Goal: Task Accomplishment & Management: Complete application form

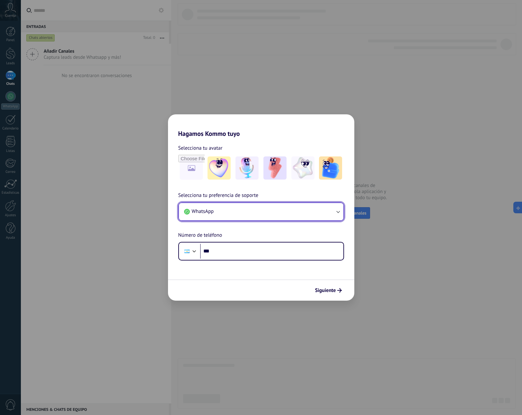
click at [287, 212] on button "WhatsApp" at bounding box center [261, 211] width 165 height 17
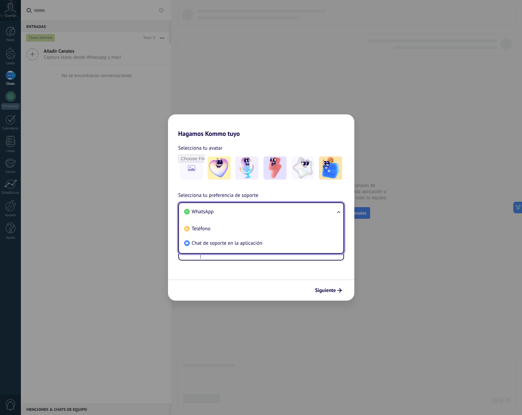
drag, startPoint x: 247, startPoint y: 244, endPoint x: 263, endPoint y: 243, distance: 15.8
click at [248, 244] on span "Chat de soporte en la aplicación" at bounding box center [227, 243] width 71 height 6
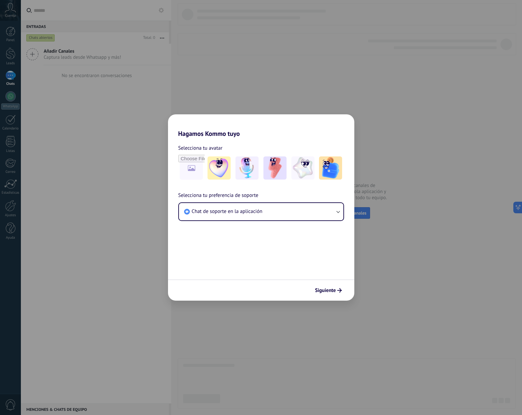
click at [326, 297] on div "Siguiente" at bounding box center [261, 290] width 186 height 21
click at [327, 295] on button "Siguiente" at bounding box center [328, 290] width 32 height 11
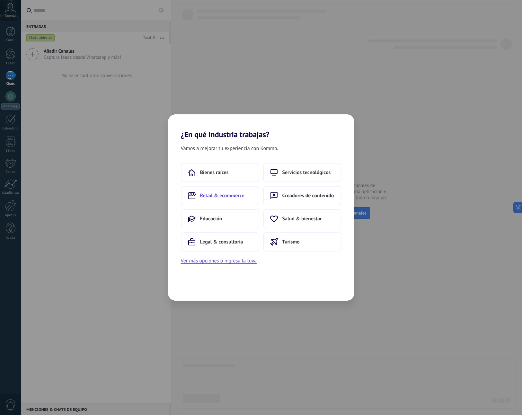
click at [239, 200] on button "Retail & ecommerce" at bounding box center [220, 195] width 78 height 19
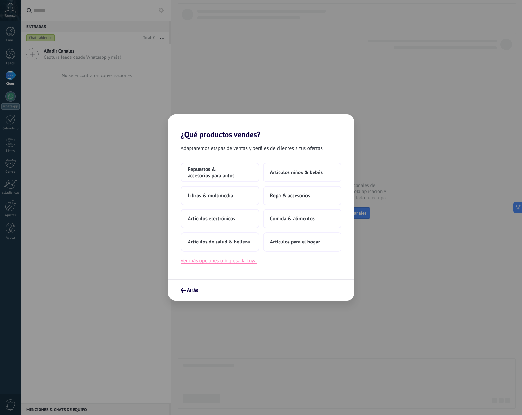
click at [243, 262] on button "Ver más opciones o ingresa la tuya" at bounding box center [219, 261] width 76 height 8
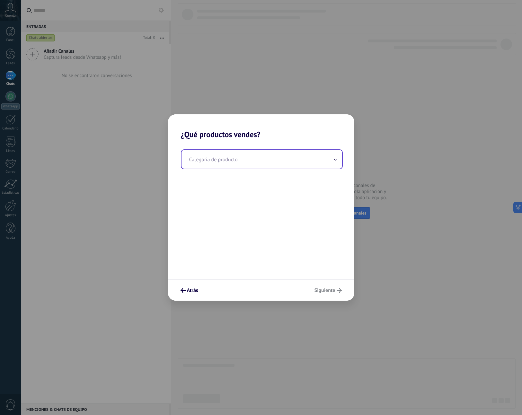
click at [267, 156] on input "text" at bounding box center [262, 159] width 161 height 19
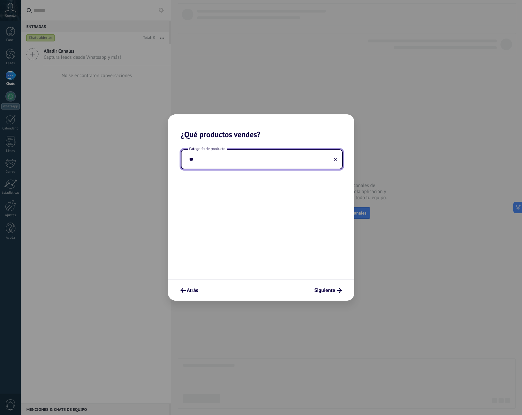
type input "*"
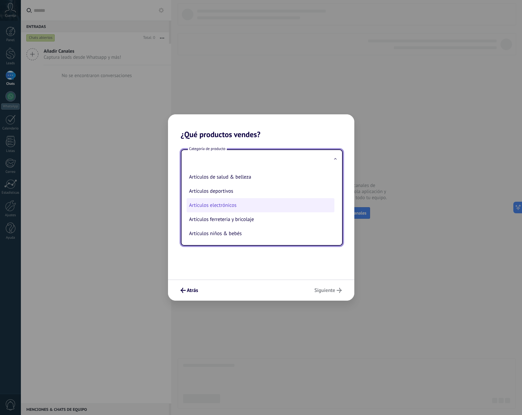
click at [275, 207] on li "Artículos electrónicos" at bounding box center [261, 205] width 148 height 14
type input "**********"
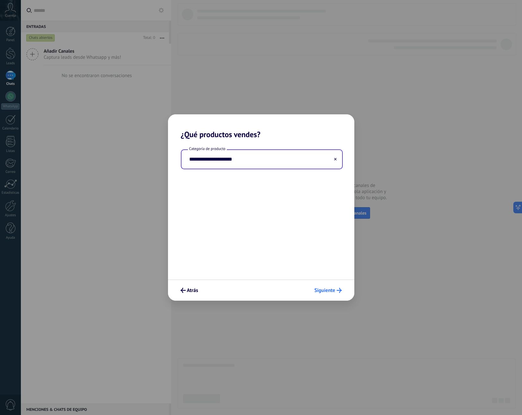
click at [335, 291] on span "Siguiente" at bounding box center [325, 290] width 21 height 5
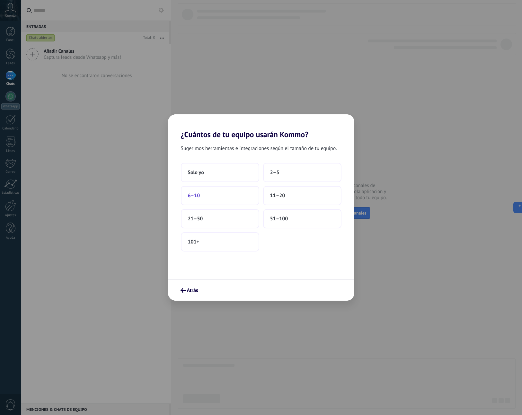
click at [254, 195] on button "6–10" at bounding box center [220, 195] width 78 height 19
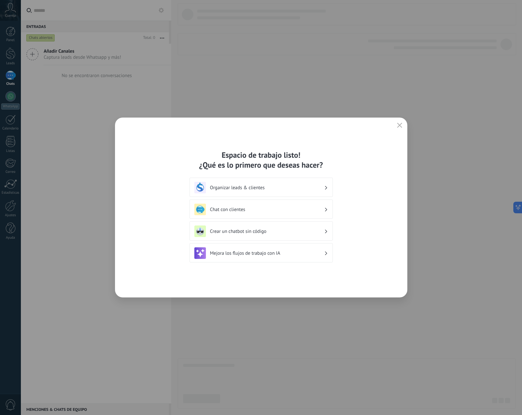
click at [311, 190] on h3 "Organizar leads & clientes" at bounding box center [267, 188] width 114 height 6
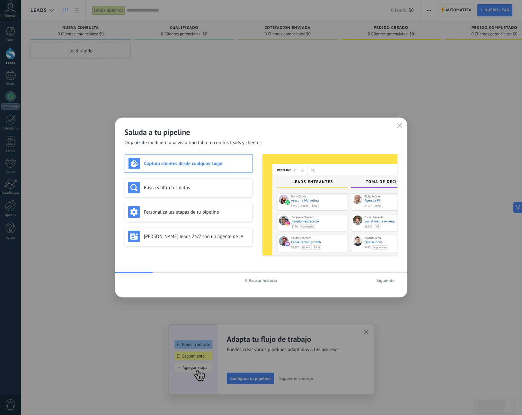
click at [400, 126] on use "button" at bounding box center [399, 125] width 5 height 5
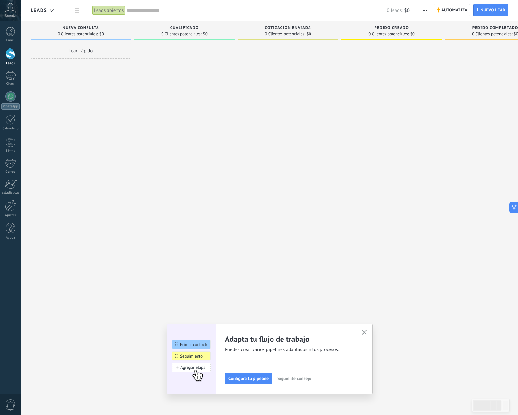
click at [400, 126] on div at bounding box center [391, 208] width 100 height 331
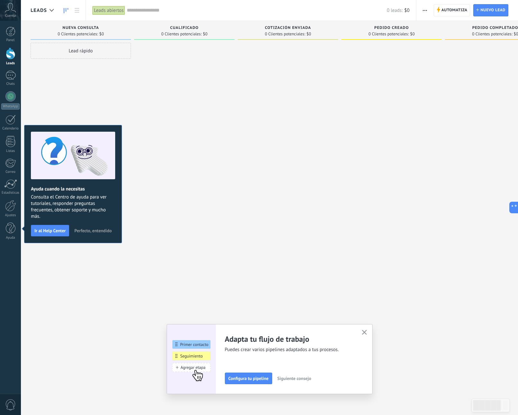
click at [93, 230] on span "Perfecto, entendido" at bounding box center [92, 231] width 37 height 5
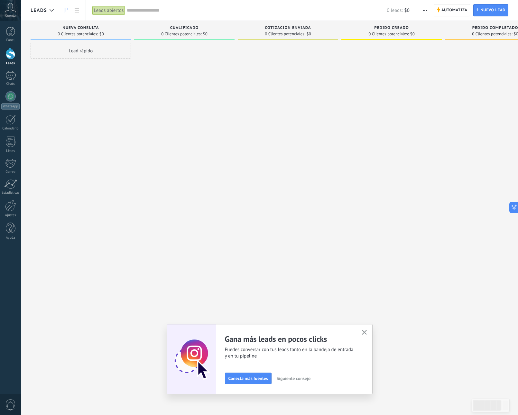
click at [365, 334] on use "button" at bounding box center [364, 332] width 5 height 5
